Goal: Task Accomplishment & Management: Use online tool/utility

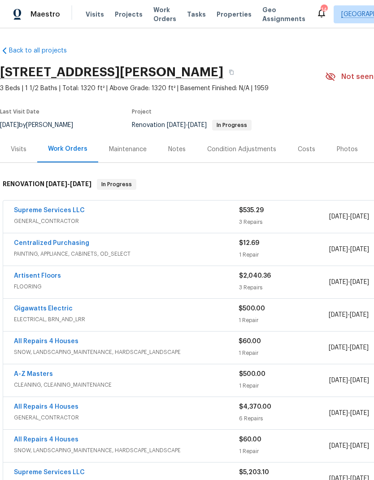
click at [219, 18] on span "Properties" at bounding box center [234, 14] width 35 height 9
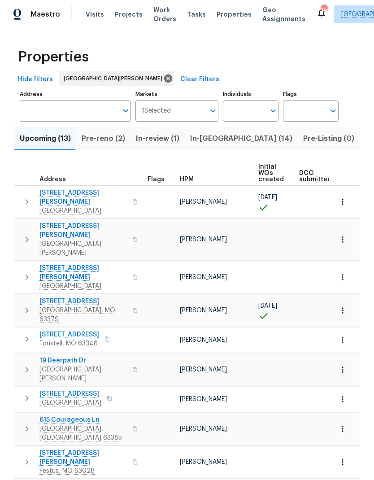
click at [219, 143] on span "In-[GEOGRAPHIC_DATA] (14)" at bounding box center [241, 138] width 102 height 13
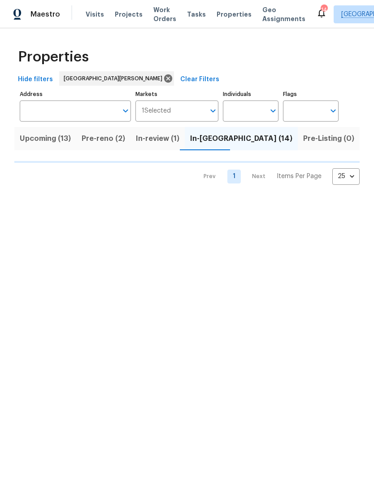
click at [96, 132] on button "Pre-reno (2)" at bounding box center [103, 138] width 54 height 23
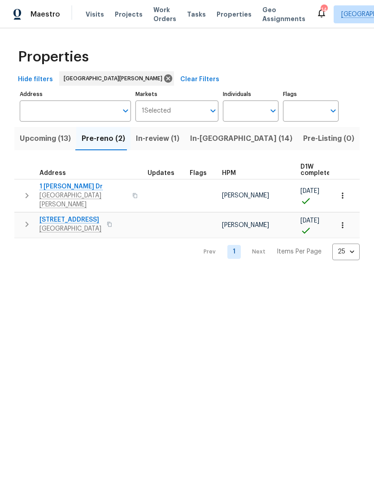
click at [303, 138] on span "Pre-Listing (0)" at bounding box center [328, 138] width 51 height 13
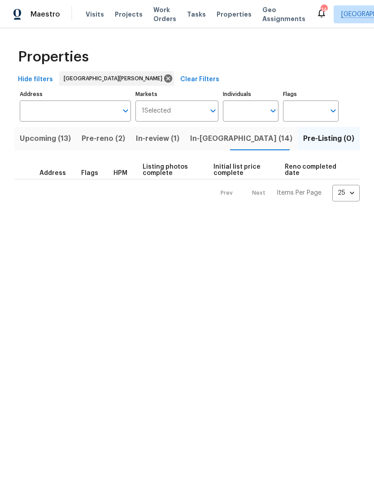
click at [215, 140] on span "In-[GEOGRAPHIC_DATA] (14)" at bounding box center [241, 138] width 102 height 13
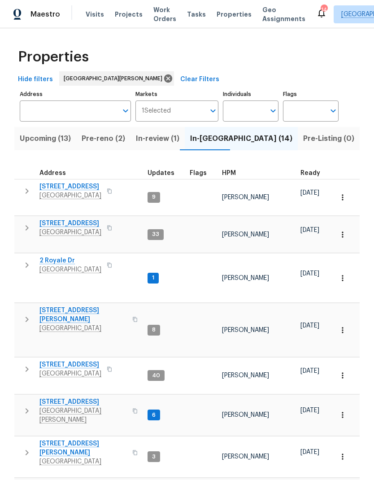
scroll to position [7, 0]
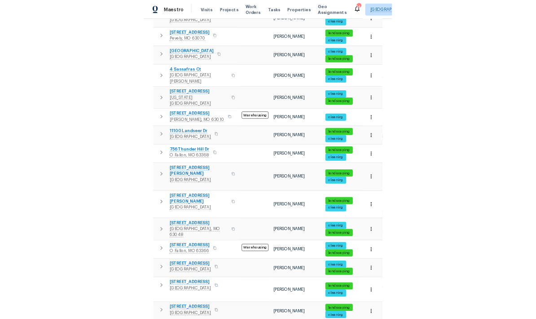
scroll to position [409, 0]
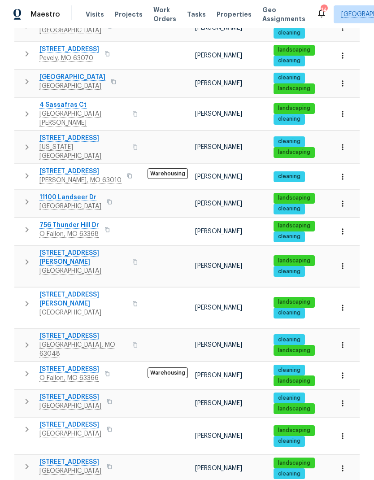
click at [27, 298] on icon "button" at bounding box center [27, 303] width 11 height 11
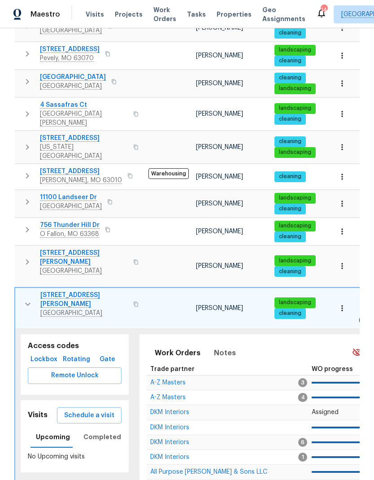
click at [47, 370] on span "Remote Unlock" at bounding box center [74, 375] width 79 height 11
